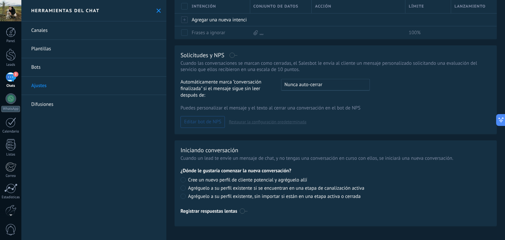
scroll to position [171, 0]
click at [60, 71] on link "Bots" at bounding box center [93, 67] width 145 height 18
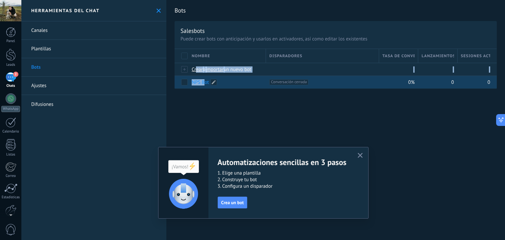
drag, startPoint x: 197, startPoint y: 71, endPoint x: 205, endPoint y: 86, distance: 16.6
click at [205, 86] on div "Nombre Disparadores Tasa de conversión Lanzamientos totales Sesiones activas Cr…" at bounding box center [336, 68] width 322 height 39
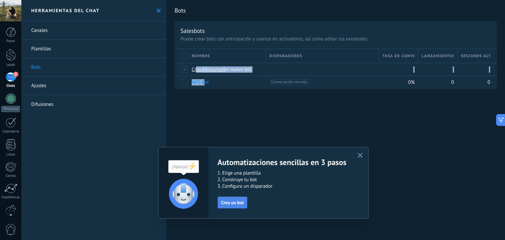
click at [234, 204] on span "Crea un bot" at bounding box center [232, 202] width 23 height 5
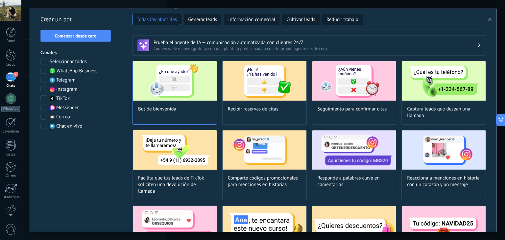
click at [186, 96] on img at bounding box center [175, 80] width 84 height 39
type input "**********"
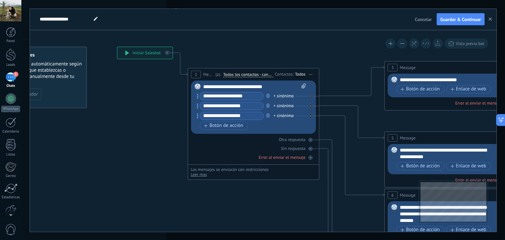
drag, startPoint x: 194, startPoint y: 139, endPoint x: 139, endPoint y: 106, distance: 64.5
click at [141, 106] on icon at bounding box center [465, 214] width 1024 height 664
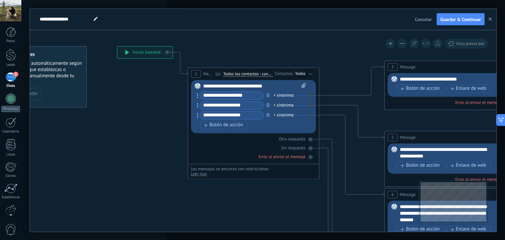
click at [217, 87] on div "**********" at bounding box center [254, 86] width 103 height 7
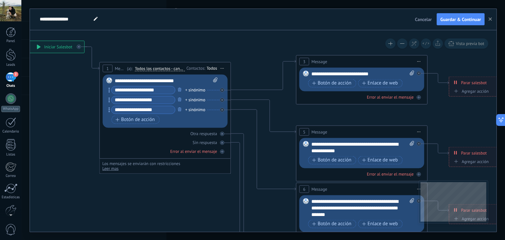
drag, startPoint x: 293, startPoint y: 191, endPoint x: 199, endPoint y: 187, distance: 94.8
click at [199, 187] on icon at bounding box center [376, 208] width 1024 height 664
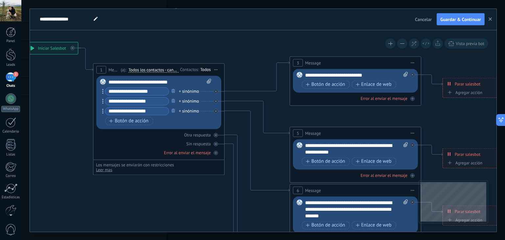
click at [412, 64] on span "Iniciar vista previa aquí Cambiar nombre Duplicar [GEOGRAPHIC_DATA]" at bounding box center [412, 63] width 11 height 10
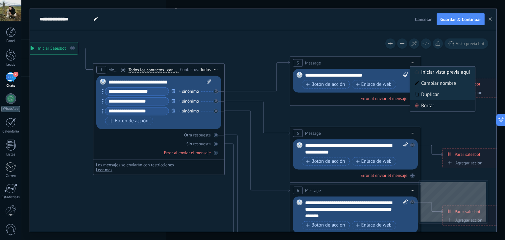
click at [422, 104] on div "Borrar" at bounding box center [442, 105] width 65 height 11
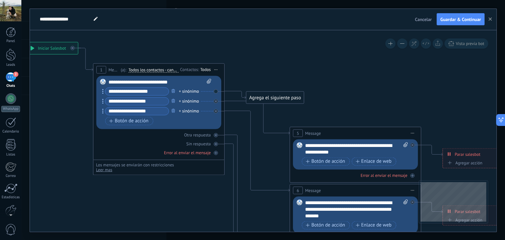
click at [287, 97] on div "Agrega el siguiente paso" at bounding box center [275, 97] width 58 height 11
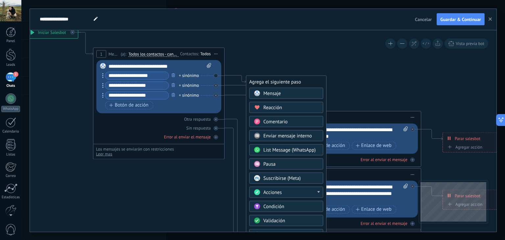
click at [304, 147] on span "List Message (WhatsApp)" at bounding box center [289, 150] width 52 height 6
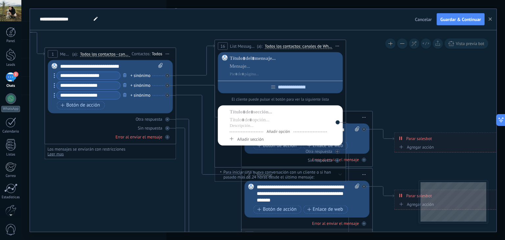
drag, startPoint x: 322, startPoint y: 86, endPoint x: 339, endPoint y: 50, distance: 39.4
click at [339, 50] on span "Iniciar vista previa aquí Cambiar nombre Duplicar [GEOGRAPHIC_DATA]" at bounding box center [337, 46] width 11 height 10
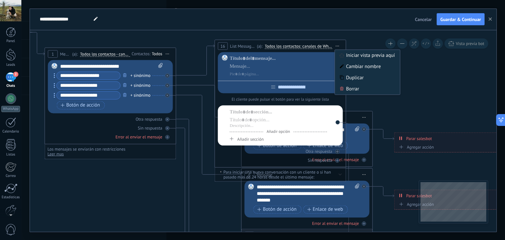
click at [271, 62] on div at bounding box center [285, 66] width 111 height 22
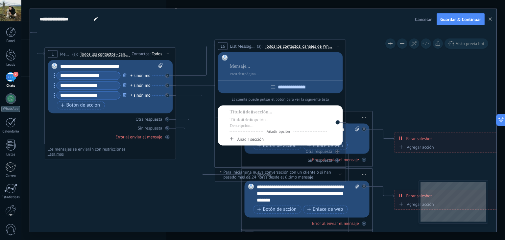
click at [270, 57] on div at bounding box center [285, 58] width 111 height 7
click at [251, 77] on div at bounding box center [285, 74] width 111 height 7
click at [252, 60] on div at bounding box center [285, 58] width 111 height 7
click at [247, 63] on div at bounding box center [285, 66] width 111 height 7
click at [282, 87] on input "text" at bounding box center [285, 86] width 7 height 5
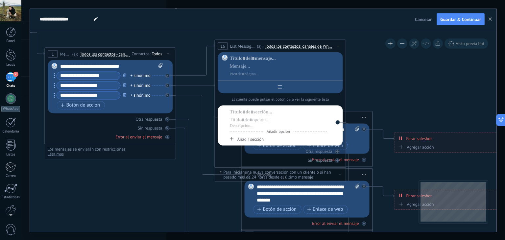
click at [286, 85] on input "text" at bounding box center [285, 86] width 7 height 5
click at [336, 46] on span "Iniciar vista previa aquí Cambiar nombre Duplicar [GEOGRAPHIC_DATA]" at bounding box center [337, 46] width 11 height 10
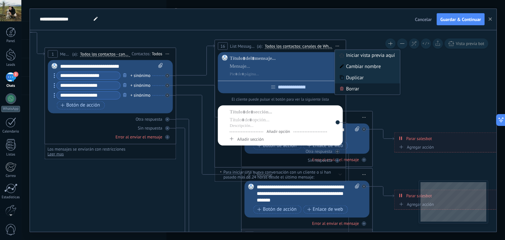
click at [349, 87] on div "Borrar" at bounding box center [367, 88] width 65 height 11
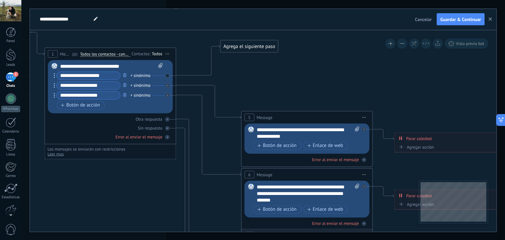
drag, startPoint x: 226, startPoint y: 81, endPoint x: 250, endPoint y: 43, distance: 45.1
click at [250, 43] on div "Agrega el siguiente paso" at bounding box center [250, 46] width 58 height 11
click at [250, 43] on div "Agrega el siguiente paso" at bounding box center [253, 43] width 58 height 11
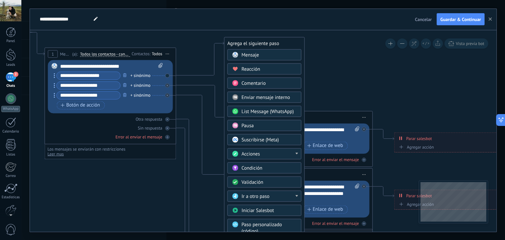
click at [267, 54] on div "Mensaje" at bounding box center [269, 55] width 55 height 7
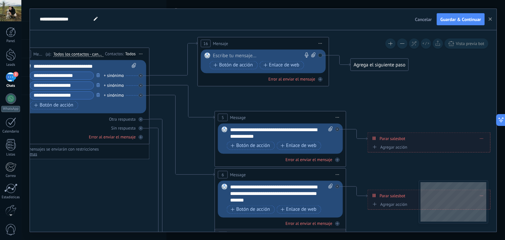
click at [365, 62] on div "Agrega el siguiente paso" at bounding box center [380, 64] width 58 height 11
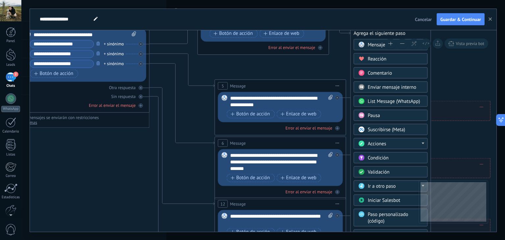
click at [381, 200] on span "Iniciar Salesbot" at bounding box center [384, 200] width 33 height 6
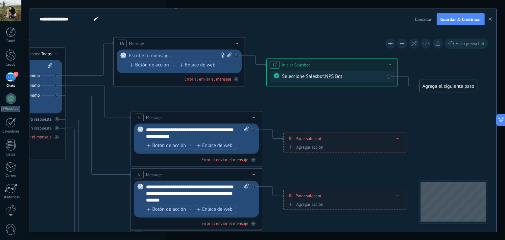
drag, startPoint x: 291, startPoint y: 103, endPoint x: 363, endPoint y: 101, distance: 72.3
click at [360, 103] on icon at bounding box center [211, 194] width 1024 height 664
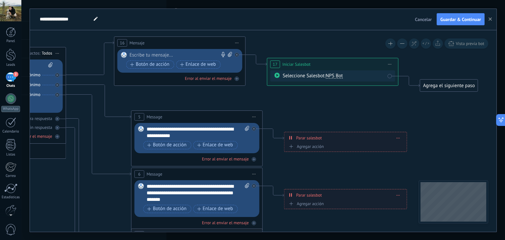
click at [391, 64] on icon at bounding box center [389, 64] width 3 height 1
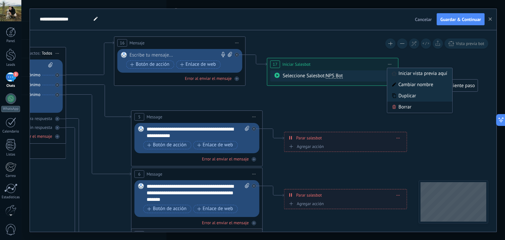
click at [399, 108] on div "Borrar" at bounding box center [419, 107] width 65 height 11
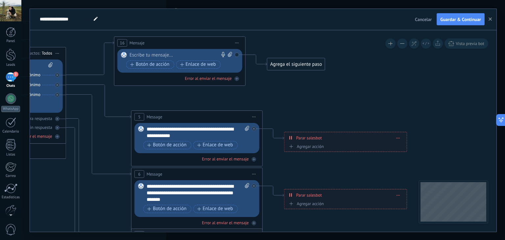
click at [297, 63] on div "Agrega el siguiente paso" at bounding box center [296, 64] width 58 height 11
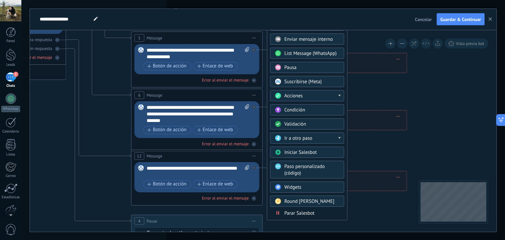
click at [297, 210] on span "Parar Salesbot" at bounding box center [299, 213] width 30 height 6
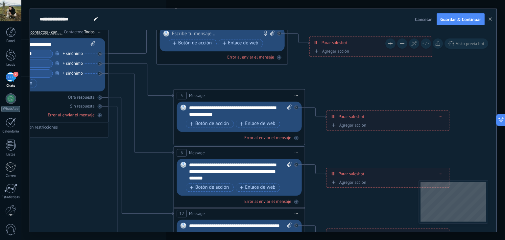
drag, startPoint x: 257, startPoint y: 129, endPoint x: 358, endPoint y: 143, distance: 101.6
click at [358, 143] on icon at bounding box center [254, 172] width 1024 height 664
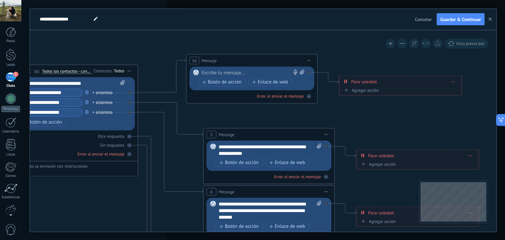
drag, startPoint x: 333, startPoint y: 83, endPoint x: 358, endPoint y: 125, distance: 48.4
click at [358, 125] on icon at bounding box center [284, 211] width 1024 height 664
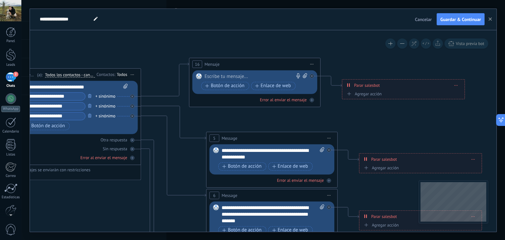
click at [453, 85] on div "**********" at bounding box center [403, 85] width 122 height 12
click at [455, 85] on icon at bounding box center [455, 85] width 3 height 1
click at [413, 116] on icon at bounding box center [287, 214] width 1024 height 664
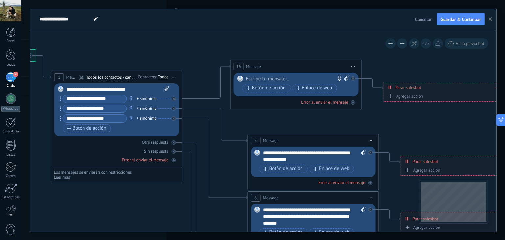
drag, startPoint x: 346, startPoint y: 119, endPoint x: 387, endPoint y: 122, distance: 41.1
click at [387, 122] on icon at bounding box center [328, 217] width 1024 height 664
click at [306, 87] on span "Enlace de web" at bounding box center [314, 87] width 36 height 5
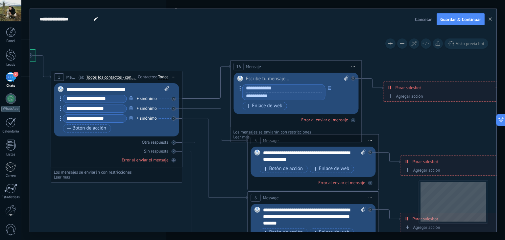
click at [344, 96] on div at bounding box center [293, 92] width 106 height 16
click at [254, 86] on input "text" at bounding box center [284, 88] width 82 height 8
click at [325, 106] on div "Botón de acción Enlace de web" at bounding box center [296, 106] width 106 height 8
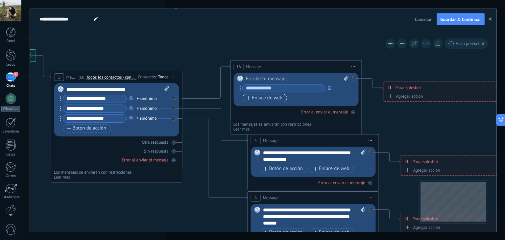
click at [244, 97] on button "Enlace de web" at bounding box center [265, 98] width 44 height 8
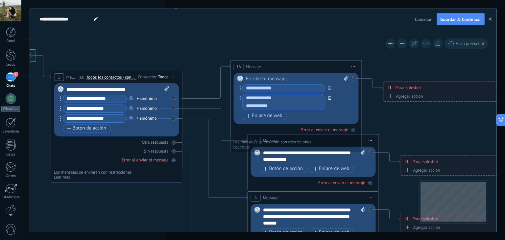
click at [329, 99] on icon "button" at bounding box center [329, 98] width 3 height 4
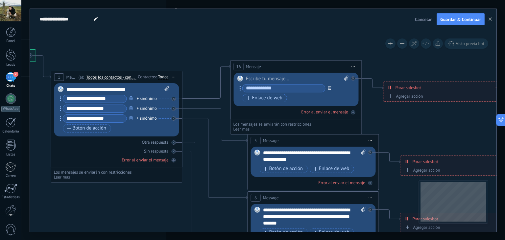
click at [329, 87] on icon "button" at bounding box center [329, 88] width 3 height 4
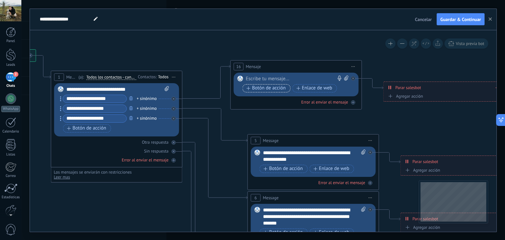
click at [269, 88] on span "Botón de acción" at bounding box center [266, 87] width 39 height 5
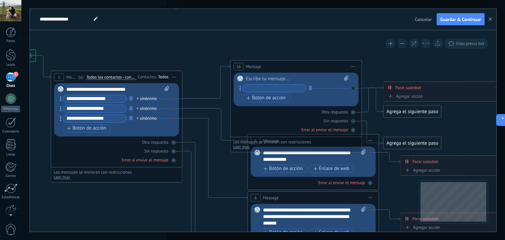
click at [263, 80] on div at bounding box center [297, 79] width 103 height 7
click at [352, 68] on span "Iniciar vista previa aquí Cambiar nombre Duplicar [GEOGRAPHIC_DATA]" at bounding box center [353, 67] width 11 height 10
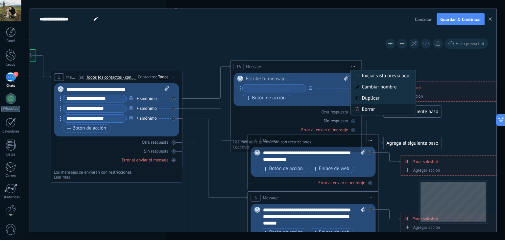
click at [364, 106] on div "Borrar" at bounding box center [383, 109] width 65 height 11
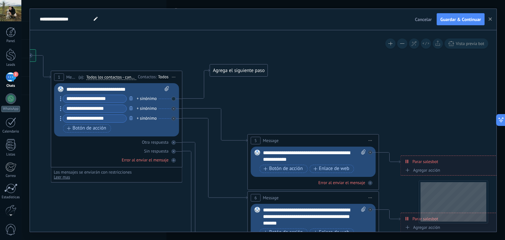
drag, startPoint x: 240, startPoint y: 102, endPoint x: 246, endPoint y: 65, distance: 36.7
click at [246, 65] on div "Agrega el siguiente paso" at bounding box center [239, 70] width 58 height 11
click at [246, 67] on div "Agrega el siguiente paso" at bounding box center [239, 68] width 58 height 11
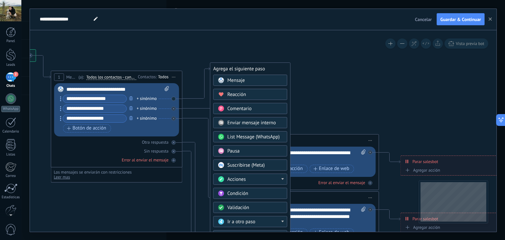
click at [263, 81] on div "Mensaje" at bounding box center [254, 80] width 55 height 7
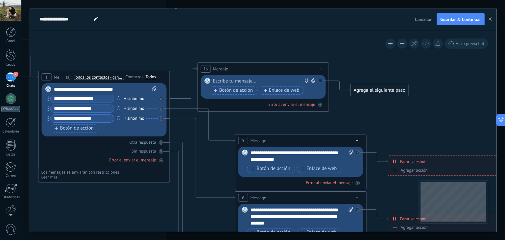
click at [230, 81] on div at bounding box center [262, 81] width 98 height 7
click at [222, 82] on div at bounding box center [262, 81] width 98 height 7
paste div
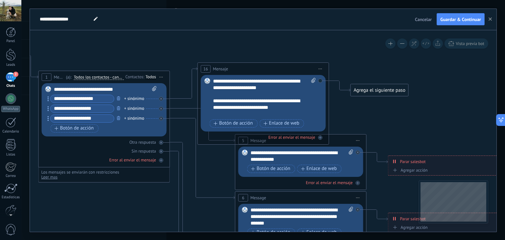
click at [313, 79] on icon at bounding box center [313, 80] width 4 height 5
click input "Subir" at bounding box center [0, 0] width 0 height 0
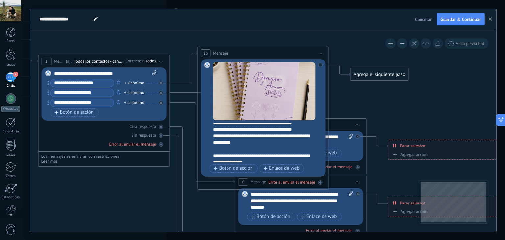
scroll to position [171, 0]
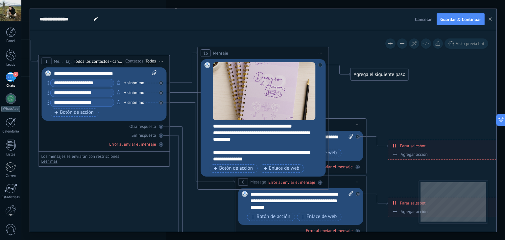
click at [320, 53] on span "Iniciar vista previa aquí Cambiar nombre Duplicar [GEOGRAPHIC_DATA]" at bounding box center [320, 53] width 11 height 10
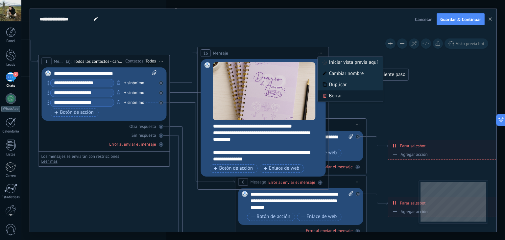
click at [333, 93] on div "Borrar" at bounding box center [350, 95] width 65 height 11
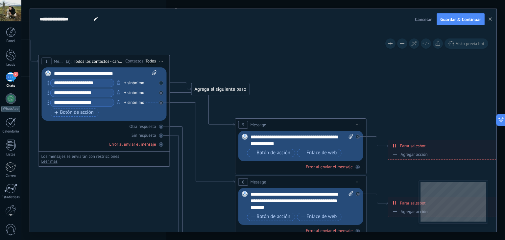
click at [227, 87] on div "Agrega el siguiente paso" at bounding box center [221, 89] width 58 height 11
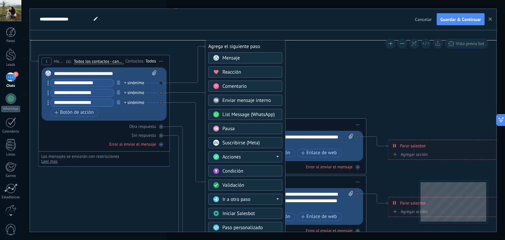
drag, startPoint x: 239, startPoint y: 81, endPoint x: 248, endPoint y: 42, distance: 39.2
click at [248, 42] on div "Agrega el siguiente paso" at bounding box center [245, 46] width 80 height 11
click at [269, 59] on div "Mensaje" at bounding box center [250, 58] width 55 height 7
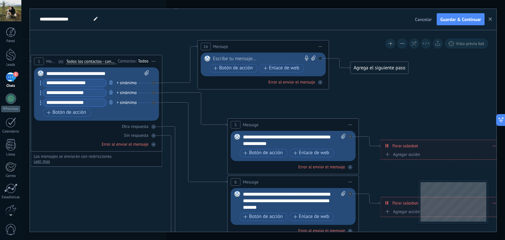
click at [242, 56] on div at bounding box center [262, 59] width 98 height 7
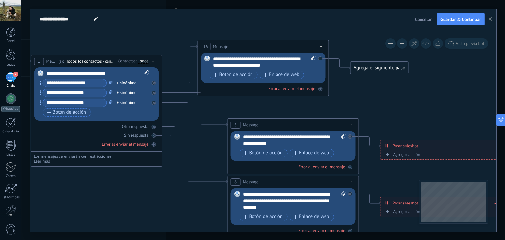
click at [276, 65] on div "**********" at bounding box center [264, 62] width 103 height 13
click at [367, 70] on div "Agrega el siguiente paso" at bounding box center [380, 67] width 58 height 11
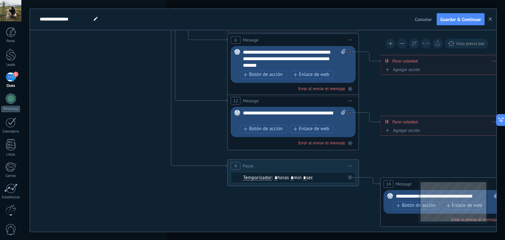
click at [349, 165] on icon at bounding box center [350, 165] width 3 height 1
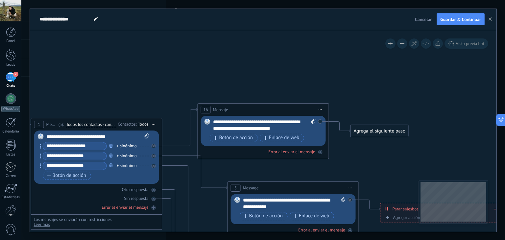
click at [366, 132] on div "Agrega el siguiente paso" at bounding box center [380, 131] width 58 height 11
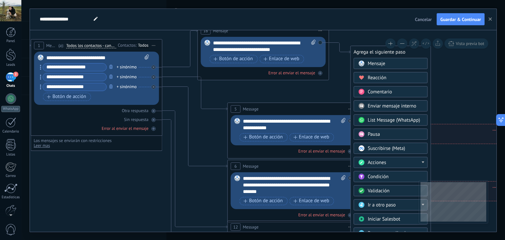
click at [389, 135] on div "Pausa" at bounding box center [395, 134] width 55 height 7
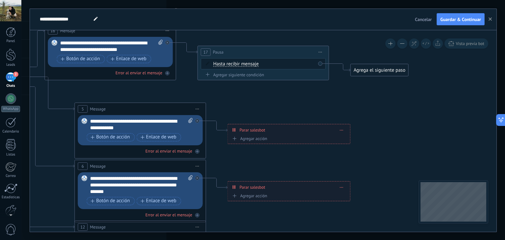
click at [244, 63] on span "Hasta recibir mensaje" at bounding box center [235, 63] width 45 height 5
click at [244, 63] on button "Hasta recibir mensaje" at bounding box center [251, 64] width 82 height 12
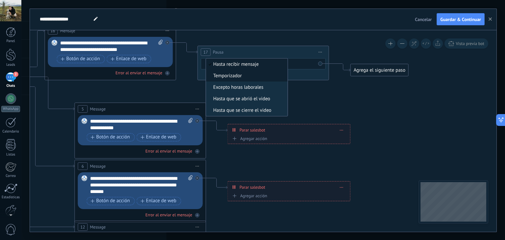
click at [239, 76] on span "Temporizador" at bounding box center [246, 76] width 80 height 7
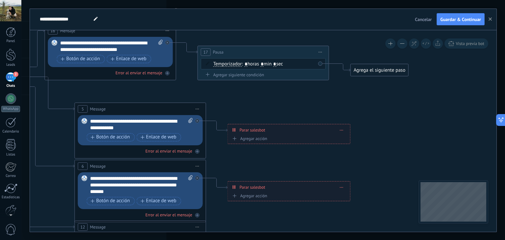
click at [264, 65] on input "*" at bounding box center [262, 63] width 3 height 5
click at [263, 65] on span ": * horas * min * sec" at bounding box center [262, 64] width 41 height 6
click at [270, 85] on icon at bounding box center [155, 185] width 1024 height 664
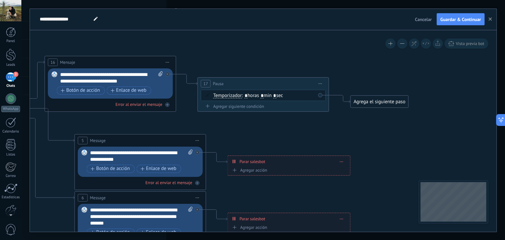
click at [281, 92] on span ": * horas * min * sec" at bounding box center [262, 95] width 41 height 6
click at [322, 85] on span "Iniciar vista previa aquí Cambiar nombre Duplicar [GEOGRAPHIC_DATA]" at bounding box center [320, 84] width 11 height 10
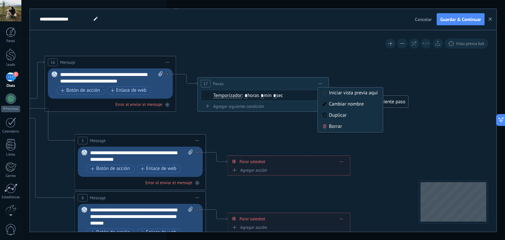
click at [241, 97] on span "Temporizador" at bounding box center [227, 95] width 29 height 5
click at [241, 97] on button "Temporizador" at bounding box center [251, 96] width 82 height 12
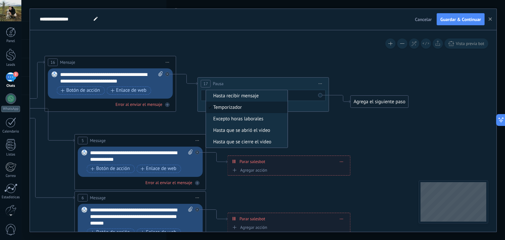
click at [309, 120] on icon at bounding box center [155, 217] width 1024 height 664
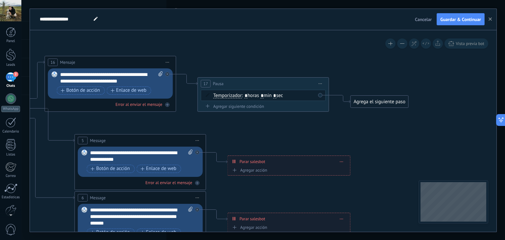
click at [232, 98] on div "Temporizador Hasta recibir mensaje Temporizador Excepto horas laborales Hasta q…" at bounding box center [264, 95] width 102 height 7
click at [232, 95] on span "Temporizador" at bounding box center [227, 95] width 29 height 5
click at [232, 95] on button "Temporizador" at bounding box center [251, 96] width 82 height 12
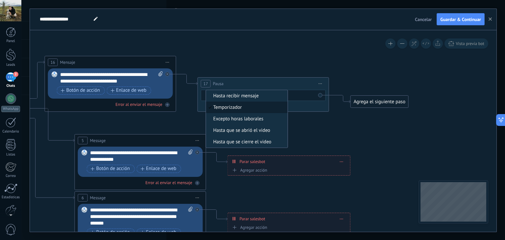
click at [296, 118] on icon at bounding box center [155, 217] width 1024 height 664
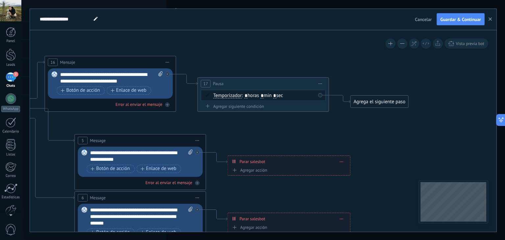
click at [268, 96] on span ": * horas * min * sec" at bounding box center [262, 95] width 41 height 6
click at [264, 95] on input "*" at bounding box center [262, 95] width 3 height 5
click at [310, 133] on icon at bounding box center [155, 217] width 1024 height 664
click at [241, 107] on div "Agregar siguiente condición" at bounding box center [263, 107] width 125 height 6
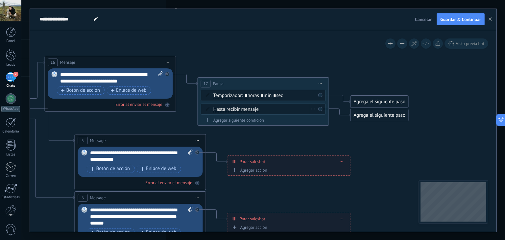
click at [313, 108] on icon at bounding box center [313, 108] width 3 height 1
click at [326, 117] on div "Borrar" at bounding box center [323, 118] width 29 height 11
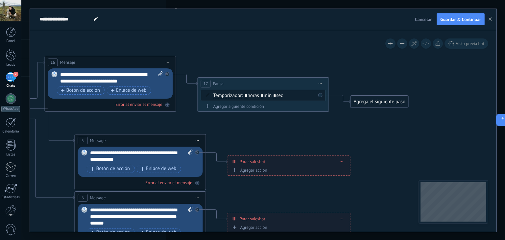
click at [384, 102] on div "Agrega el siguiente paso" at bounding box center [380, 101] width 58 height 11
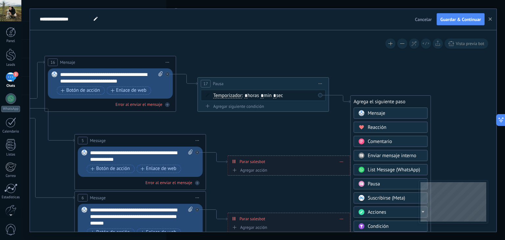
click at [384, 109] on div "Mensaje" at bounding box center [391, 112] width 74 height 11
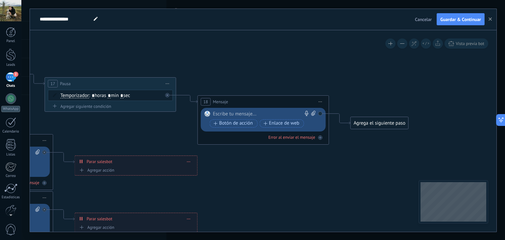
click at [315, 113] on icon at bounding box center [313, 113] width 4 height 5
click input "Subir" at bounding box center [0, 0] width 0 height 0
click at [253, 113] on div at bounding box center [262, 114] width 98 height 7
paste div
click at [230, 115] on div at bounding box center [262, 114] width 98 height 7
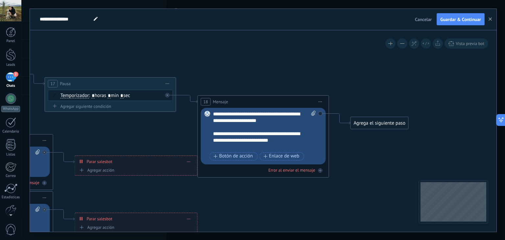
click at [314, 111] on icon at bounding box center [313, 113] width 4 height 5
click input "Subir" at bounding box center [0, 0] width 0 height 0
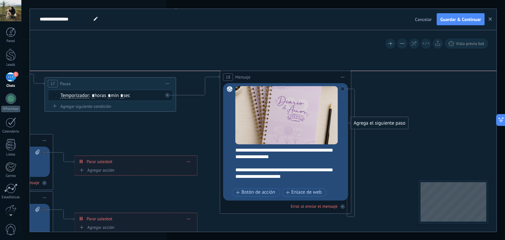
drag, startPoint x: 288, startPoint y: 99, endPoint x: 310, endPoint y: 74, distance: 33.8
click at [310, 74] on div "18 Mensaje ******* (a): Todos los contactos - canales seleccionados Todos los c…" at bounding box center [285, 77] width 131 height 12
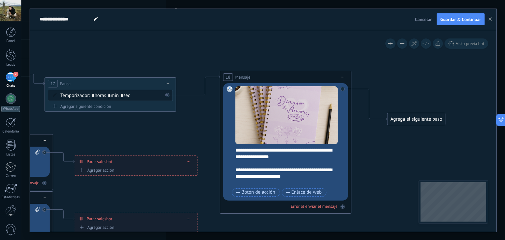
drag, startPoint x: 373, startPoint y: 179, endPoint x: 401, endPoint y: 116, distance: 69.0
click at [401, 116] on div "Agrega el siguiente paso" at bounding box center [416, 119] width 58 height 11
click at [402, 118] on div "Agrega el siguiente paso" at bounding box center [416, 119] width 58 height 11
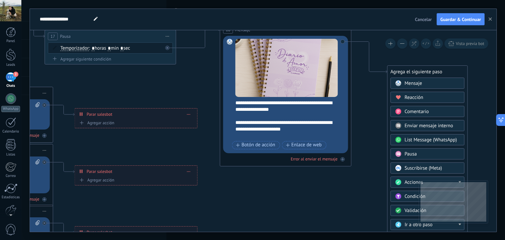
click at [419, 153] on div "Pausa" at bounding box center [432, 154] width 55 height 7
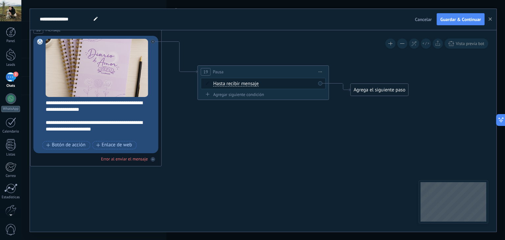
click at [242, 82] on span "Hasta recibir mensaje" at bounding box center [235, 83] width 45 height 5
click at [242, 82] on button "Hasta recibir mensaje" at bounding box center [251, 84] width 82 height 12
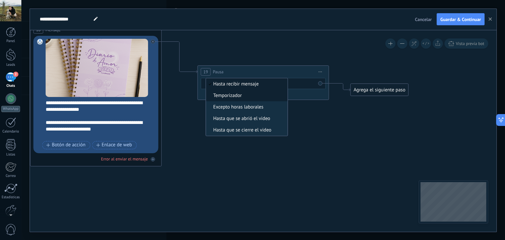
click at [238, 97] on span "Temporizador" at bounding box center [246, 95] width 80 height 7
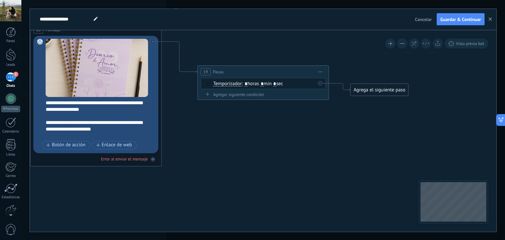
click at [379, 92] on div "Agrega el siguiente paso" at bounding box center [380, 89] width 58 height 11
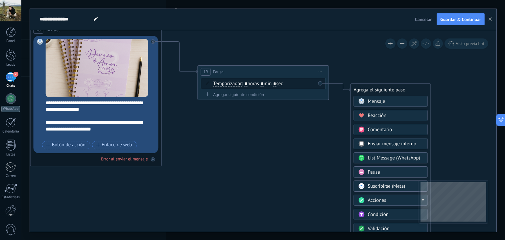
click at [371, 104] on span "Mensaje" at bounding box center [376, 101] width 17 height 6
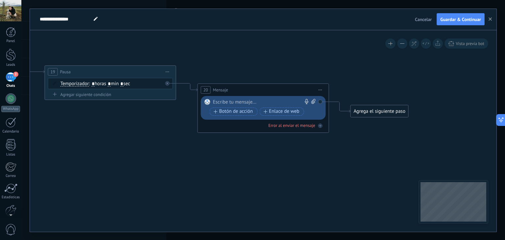
click at [242, 103] on div at bounding box center [262, 102] width 98 height 7
paste div
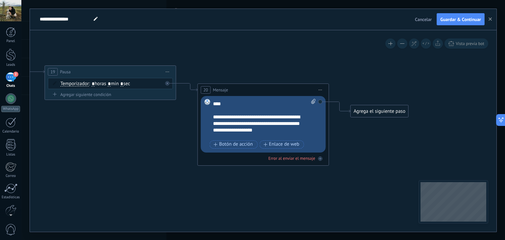
scroll to position [118, 0]
click at [322, 90] on span "Iniciar vista previa aquí Cambiar nombre Duplicar [GEOGRAPHIC_DATA]" at bounding box center [320, 90] width 11 height 10
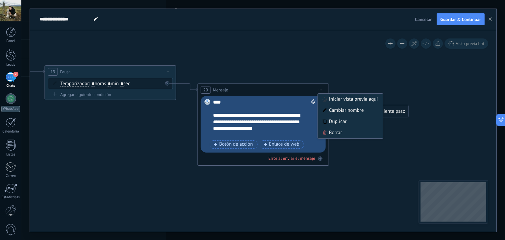
click at [313, 101] on icon at bounding box center [313, 101] width 4 height 5
click input "Subir" at bounding box center [0, 0] width 0 height 0
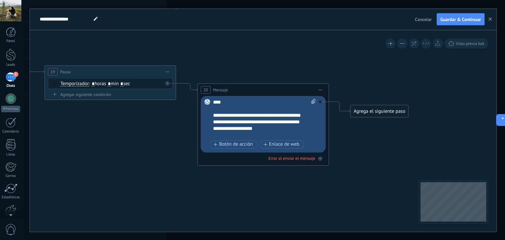
scroll to position [105, 0]
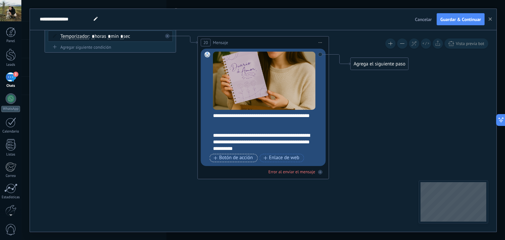
click at [231, 160] on span "Botón de acción" at bounding box center [233, 157] width 39 height 5
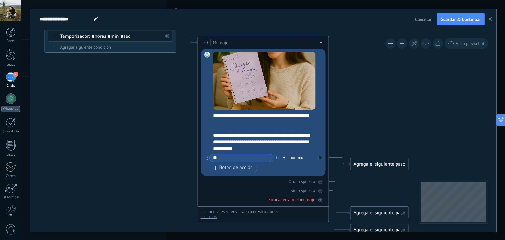
type input "*"
type input "**********"
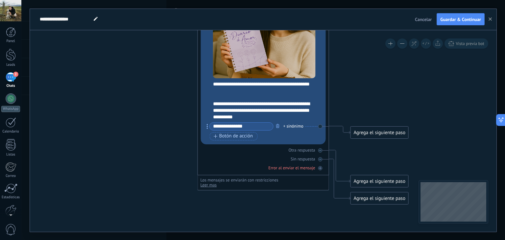
click at [206, 182] on span "Leer mas" at bounding box center [208, 185] width 16 height 6
click at [206, 182] on span "Ocultar" at bounding box center [206, 185] width 13 height 6
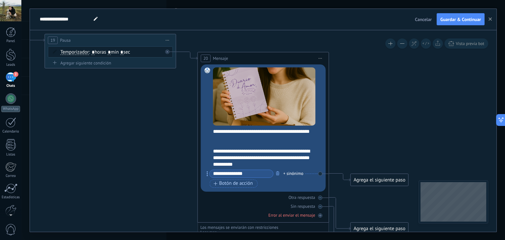
click at [321, 58] on icon at bounding box center [320, 58] width 3 height 1
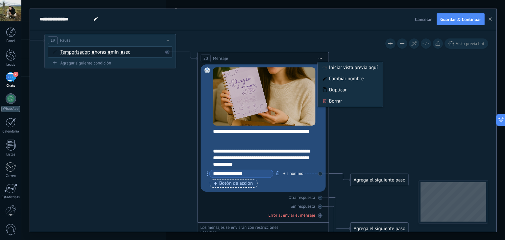
click at [241, 183] on span "Botón de acción" at bounding box center [233, 183] width 39 height 5
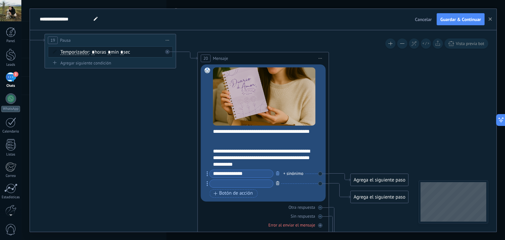
click at [278, 184] on icon "button" at bounding box center [277, 183] width 3 height 4
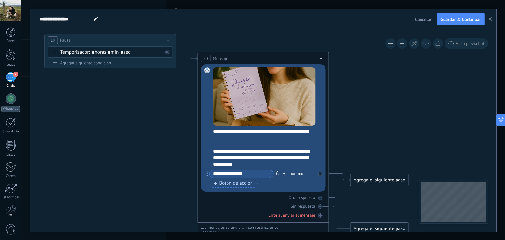
click at [277, 175] on button "button" at bounding box center [277, 173] width 7 height 8
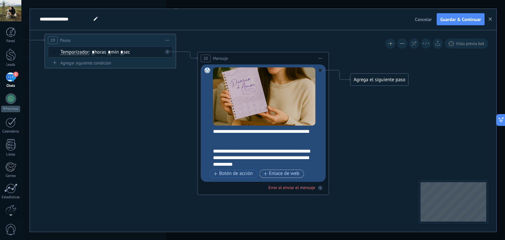
click at [279, 173] on span "Enlace de web" at bounding box center [281, 173] width 36 height 5
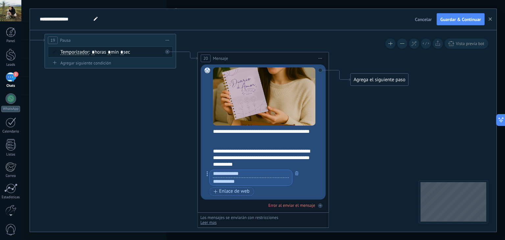
click at [235, 183] on input "text" at bounding box center [251, 181] width 82 height 8
paste input "**********"
type input "**********"
click at [236, 175] on input "text" at bounding box center [251, 174] width 82 height 8
type input "**********"
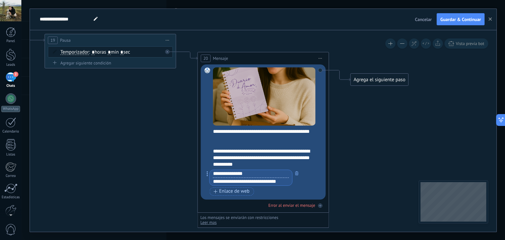
click at [318, 184] on div "Reemplazar Quitar Convertir a mensaje de voz Arrastre la imagen aquí para adjun…" at bounding box center [263, 131] width 125 height 135
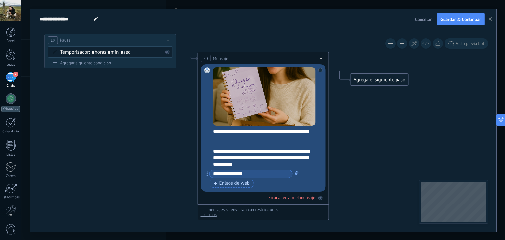
click at [265, 175] on input "**********" at bounding box center [251, 174] width 82 height 8
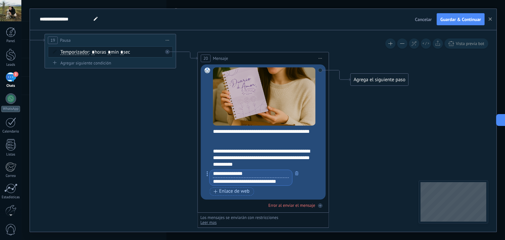
click at [307, 175] on div "**********" at bounding box center [260, 178] width 106 height 16
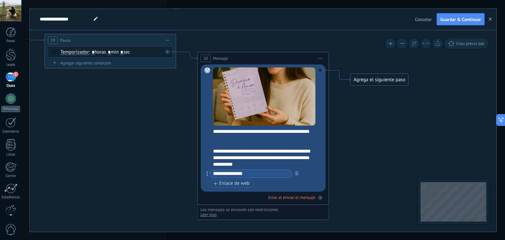
click at [372, 82] on div "Agrega el siguiente paso" at bounding box center [380, 79] width 58 height 11
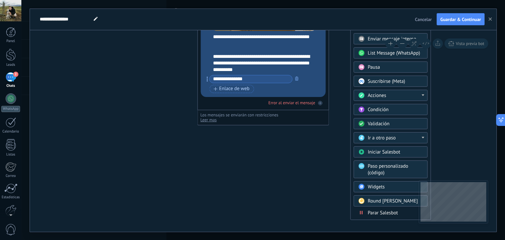
click at [381, 213] on span "Parar Salesbot" at bounding box center [383, 213] width 30 height 6
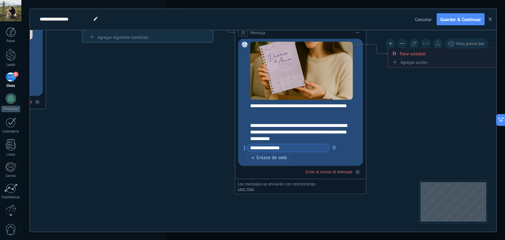
drag, startPoint x: 216, startPoint y: 146, endPoint x: 402, endPoint y: 136, distance: 186.3
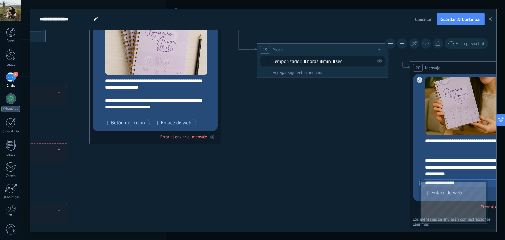
drag, startPoint x: 167, startPoint y: 126, endPoint x: 342, endPoint y: 161, distance: 178.4
click at [342, 161] on icon at bounding box center [61, 143] width 1403 height 656
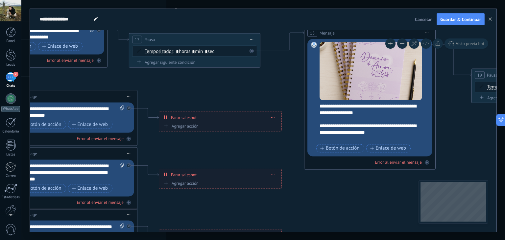
drag, startPoint x: 136, startPoint y: 163, endPoint x: 399, endPoint y: 194, distance: 264.4
click at [393, 196] on icon at bounding box center [275, 169] width 1403 height 656
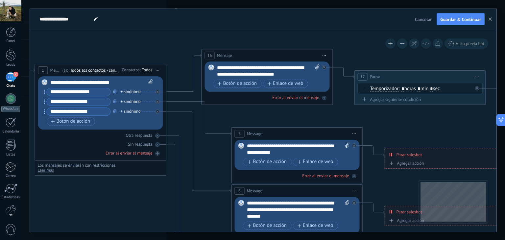
drag, startPoint x: 224, startPoint y: 100, endPoint x: 367, endPoint y: 120, distance: 144.0
click at [399, 128] on icon at bounding box center [501, 206] width 1403 height 656
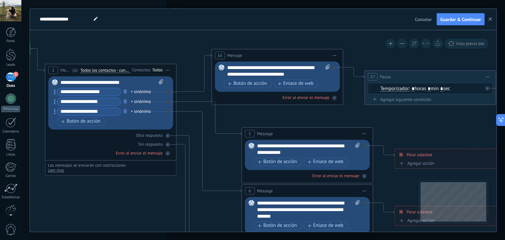
click at [158, 69] on div "Todos" at bounding box center [157, 69] width 11 height 5
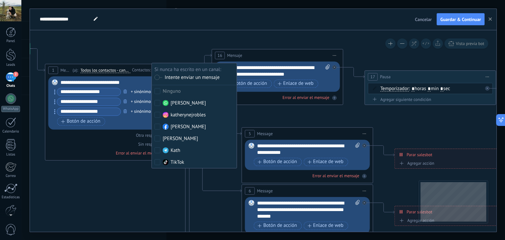
click at [161, 192] on icon at bounding box center [511, 206] width 1403 height 656
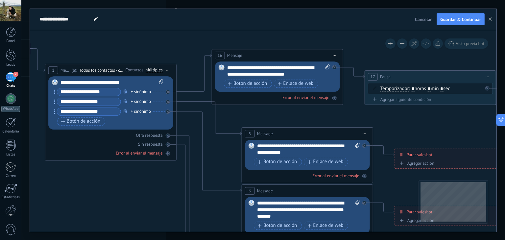
click at [103, 93] on input "**********" at bounding box center [88, 92] width 63 height 8
drag, startPoint x: 107, startPoint y: 92, endPoint x: 59, endPoint y: 92, distance: 48.6
click at [59, 92] on input "**********" at bounding box center [88, 92] width 63 height 8
click at [74, 83] on div "**********" at bounding box center [111, 82] width 103 height 7
drag, startPoint x: 89, startPoint y: 80, endPoint x: 83, endPoint y: 81, distance: 6.7
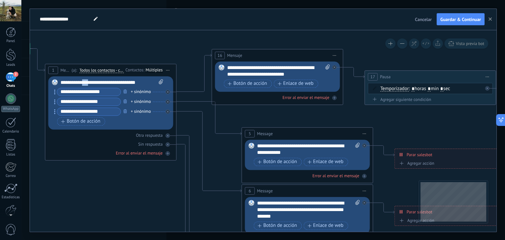
click at [83, 81] on div "**********" at bounding box center [111, 82] width 103 height 7
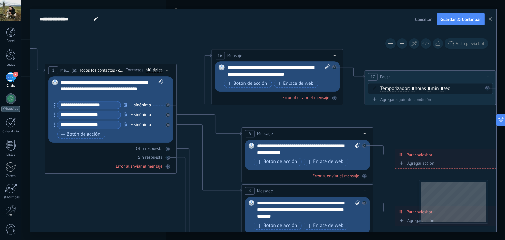
click at [84, 89] on div "**********" at bounding box center [111, 89] width 103 height 20
click at [83, 88] on div "**********" at bounding box center [111, 89] width 103 height 20
drag, startPoint x: 133, startPoint y: 89, endPoint x: 116, endPoint y: 89, distance: 16.4
click at [116, 89] on div "**********" at bounding box center [111, 89] width 103 height 20
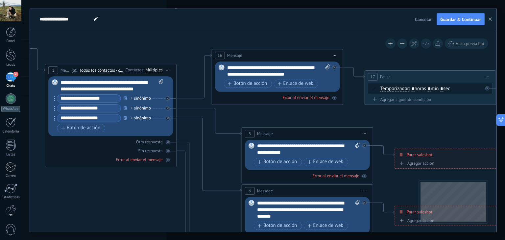
click at [146, 91] on div "**********" at bounding box center [111, 85] width 103 height 13
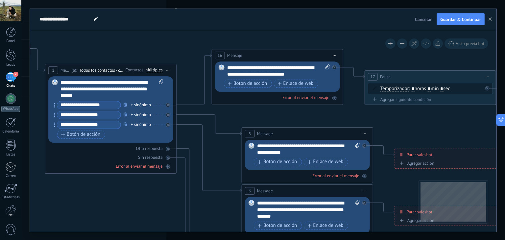
click at [104, 105] on input "**********" at bounding box center [88, 105] width 63 height 8
drag, startPoint x: 105, startPoint y: 106, endPoint x: 61, endPoint y: 107, distance: 44.4
click at [61, 107] on input "**********" at bounding box center [88, 105] width 63 height 8
type input "*"
type input "**********"
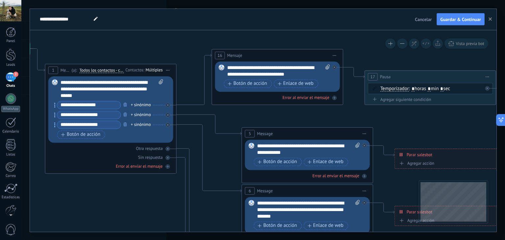
click at [290, 74] on div "**********" at bounding box center [278, 70] width 103 height 13
click at [240, 69] on div "**********" at bounding box center [278, 70] width 103 height 13
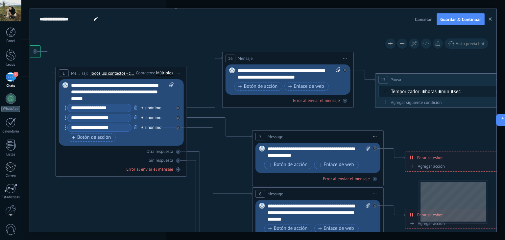
drag, startPoint x: 423, startPoint y: 107, endPoint x: 434, endPoint y: 109, distance: 10.8
click at [114, 119] on input "**********" at bounding box center [99, 118] width 63 height 8
drag, startPoint x: 115, startPoint y: 118, endPoint x: 66, endPoint y: 117, distance: 49.6
click at [66, 117] on div "**********" at bounding box center [98, 118] width 67 height 8
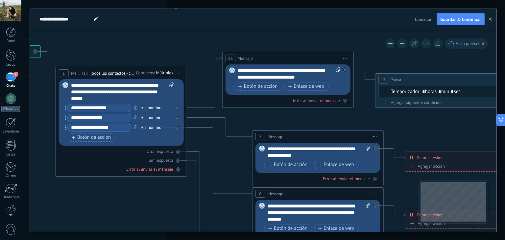
type input "**********"
click at [117, 125] on input "**********" at bounding box center [99, 128] width 63 height 8
drag, startPoint x: 113, startPoint y: 128, endPoint x: 59, endPoint y: 129, distance: 54.6
click at [59, 129] on div "Reemplazar Quitar Convertir a mensaje de voz Arrastre la imagen aquí para adjun…" at bounding box center [121, 112] width 125 height 66
type input "*"
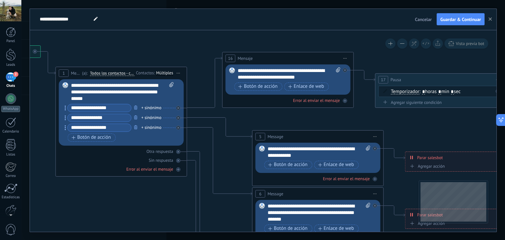
type input "**********"
click at [457, 46] on span "Vista previa bot" at bounding box center [470, 44] width 29 height 6
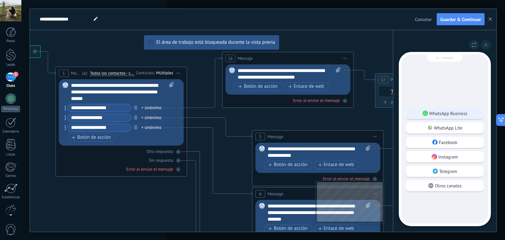
click at [445, 108] on div "WhatsApp Business" at bounding box center [445, 113] width 78 height 11
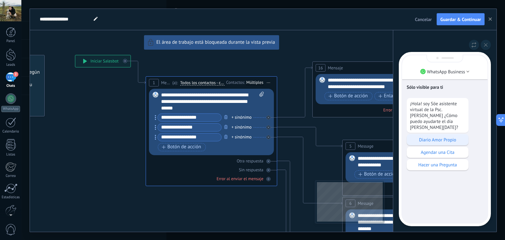
click at [447, 137] on p "Diario Amor Propio" at bounding box center [437, 140] width 55 height 6
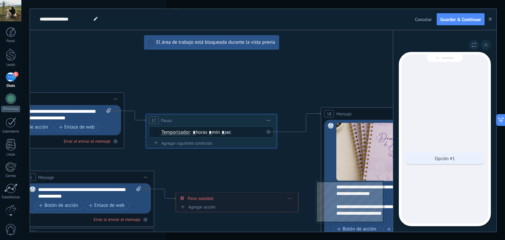
click at [449, 161] on div "Opción #1" at bounding box center [445, 158] width 78 height 11
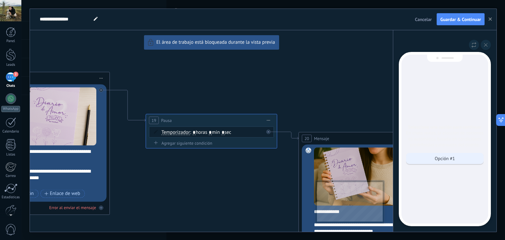
click at [457, 158] on div "Opción #1" at bounding box center [445, 158] width 78 height 11
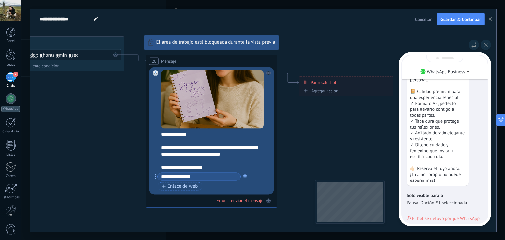
scroll to position [0, 0]
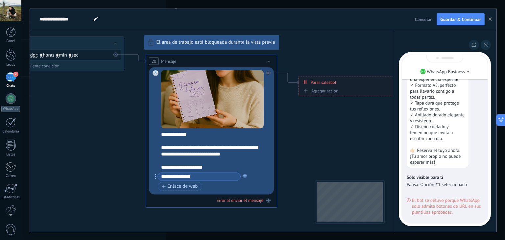
click at [489, 47] on button at bounding box center [486, 45] width 10 height 10
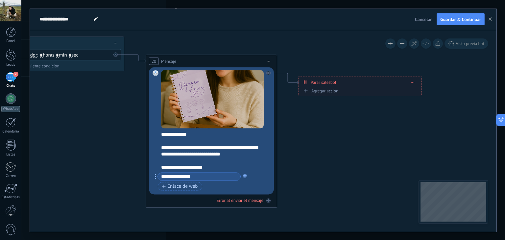
click at [223, 178] on input "**********" at bounding box center [199, 177] width 82 height 8
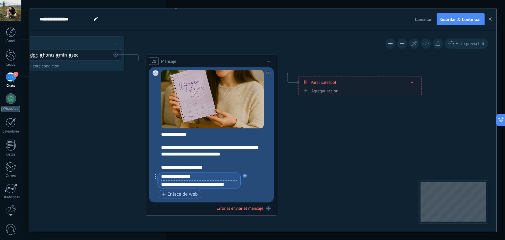
drag, startPoint x: 231, startPoint y: 186, endPoint x: 154, endPoint y: 187, distance: 77.2
click at [154, 187] on div "Reemplazar Quitar Convertir a mensaje de voz Arrastre la imagen aquí para adjun…" at bounding box center [211, 134] width 125 height 135
paste input "**********"
type input "**********"
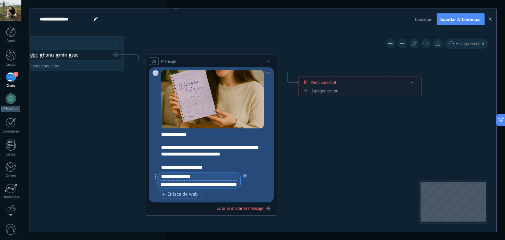
scroll to position [0, 0]
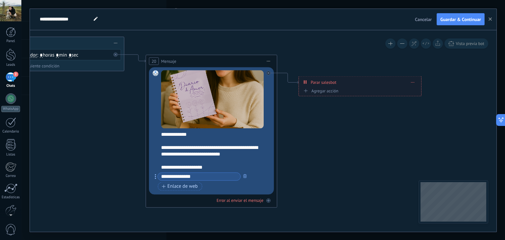
click at [464, 45] on span "Vista previa bot" at bounding box center [470, 44] width 29 height 6
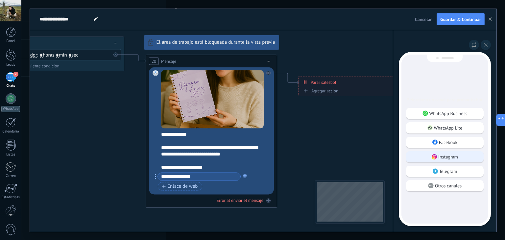
click at [453, 152] on div "Instagram" at bounding box center [445, 156] width 78 height 11
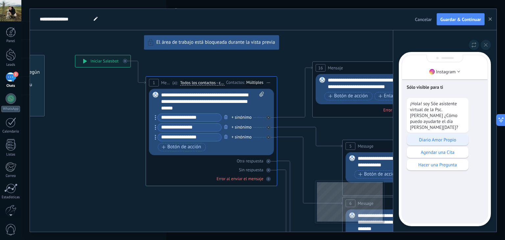
click at [443, 137] on p "Diario Amor Propio" at bounding box center [437, 140] width 55 height 6
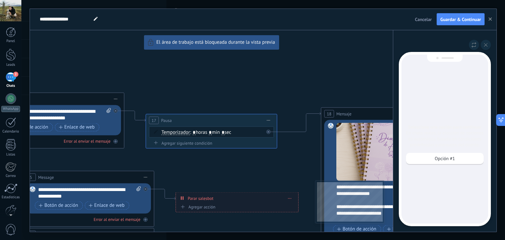
click at [451, 158] on p "Opción #1" at bounding box center [444, 158] width 20 height 6
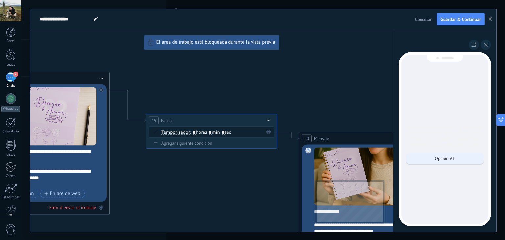
click at [448, 155] on div "Opción #1" at bounding box center [445, 158] width 78 height 11
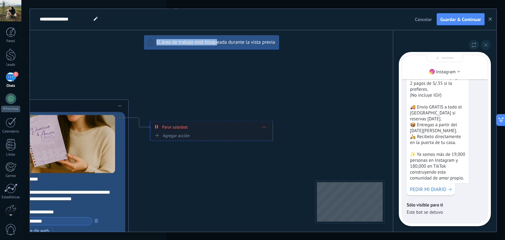
drag, startPoint x: 148, startPoint y: 172, endPoint x: 218, endPoint y: 171, distance: 69.4
click at [218, 171] on div "**********" at bounding box center [263, 120] width 466 height 223
click at [448, 188] on icon at bounding box center [449, 189] width 4 height 3
click at [453, 15] on button "Guardar & Continuar" at bounding box center [460, 19] width 48 height 12
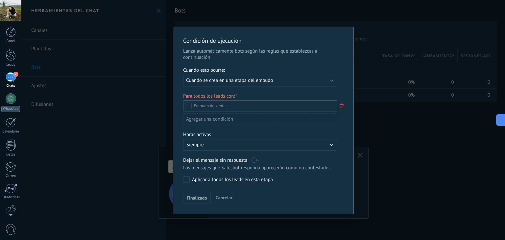
click at [288, 80] on div at bounding box center [262, 120] width 483 height 240
click at [288, 80] on div "Ejecutar: Cuando se crea en una etapa del embudo" at bounding box center [257, 80] width 143 height 6
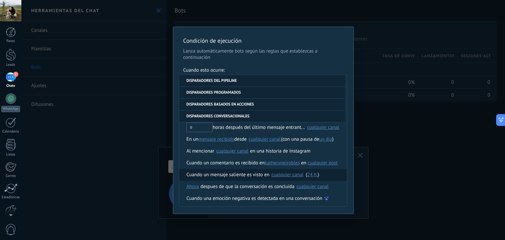
scroll to position [179, 0]
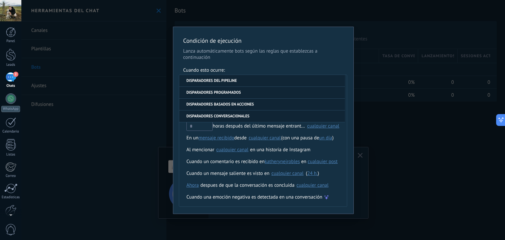
click at [393, 76] on div "**********" at bounding box center [262, 120] width 483 height 240
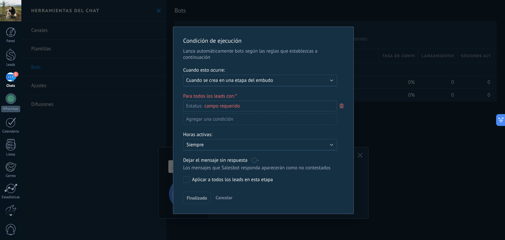
click at [224, 200] on button "Cancelar" at bounding box center [224, 198] width 22 height 10
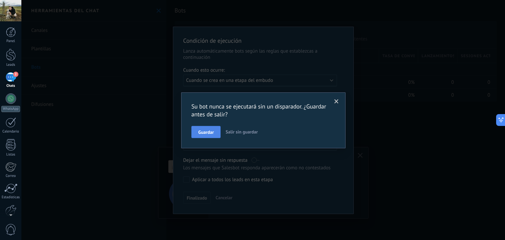
click at [216, 134] on button "Guardar" at bounding box center [205, 132] width 29 height 12
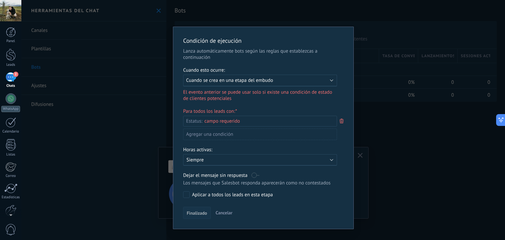
click at [202, 217] on button "Finalizado" at bounding box center [197, 213] width 28 height 12
click at [302, 80] on div "Ejecutar: Cuando se crea en una etapa del embudo" at bounding box center [257, 80] width 143 height 6
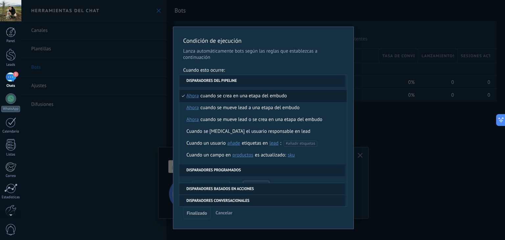
click at [302, 80] on li "Disparadores del pipeline" at bounding box center [262, 81] width 166 height 12
click at [344, 60] on div "**********" at bounding box center [263, 128] width 180 height 202
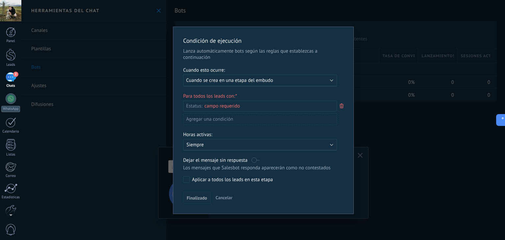
click at [0, 0] on div "Leads Entrantes Comentario o DM Obsequio o DM enviado Cualificado Propuesta env…" at bounding box center [0, 0] width 0 height 0
click at [344, 120] on div at bounding box center [262, 120] width 483 height 240
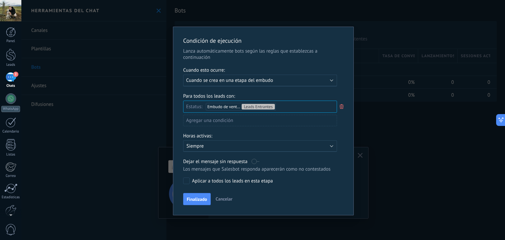
click at [221, 122] on div "Agregar una condición" at bounding box center [260, 121] width 154 height 12
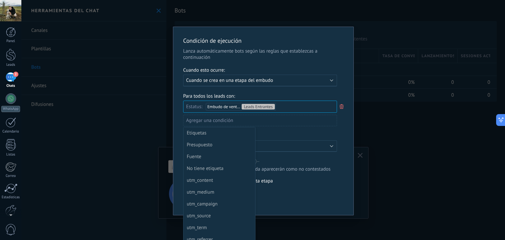
click at [325, 123] on div at bounding box center [263, 121] width 180 height 188
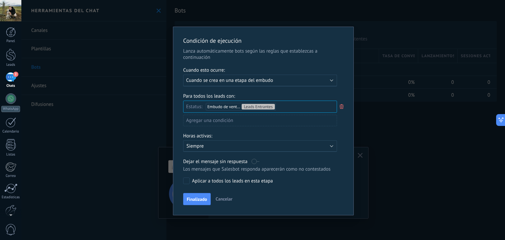
click at [227, 146] on p "Siempre" at bounding box center [243, 146] width 115 height 6
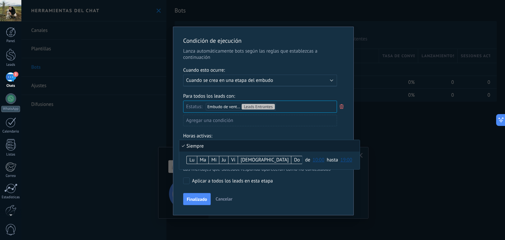
click at [331, 133] on div at bounding box center [263, 121] width 180 height 188
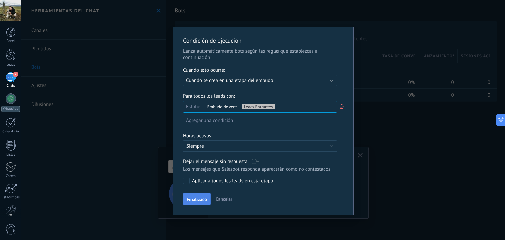
click at [203, 202] on button "Finalizado" at bounding box center [197, 199] width 28 height 12
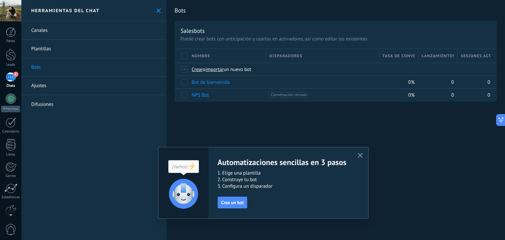
click at [361, 157] on icon "button" at bounding box center [360, 155] width 5 height 5
